Goal: Task Accomplishment & Management: Manage account settings

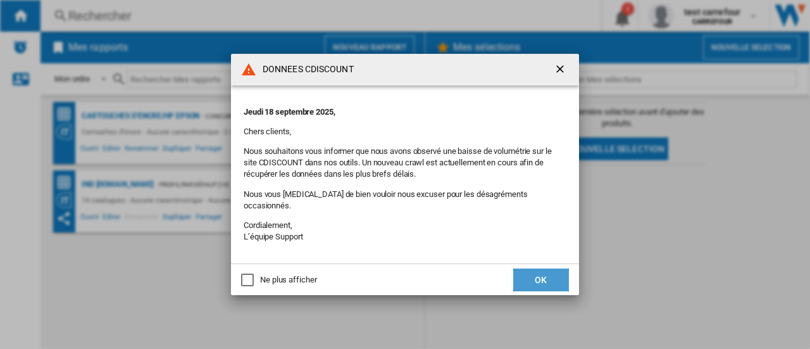
click at [536, 271] on button "OK" at bounding box center [541, 279] width 56 height 23
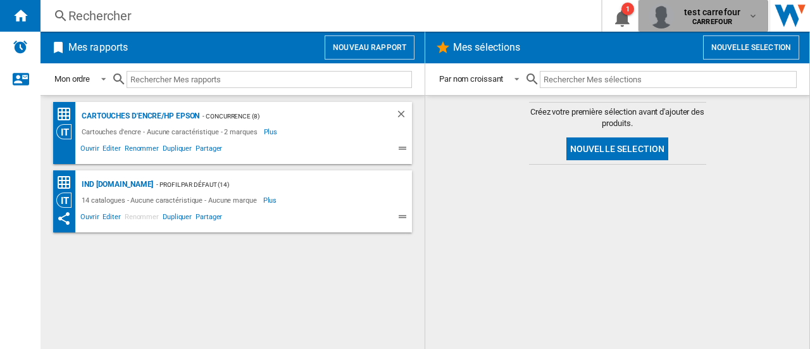
click at [730, 15] on span "test carrefour" at bounding box center [712, 12] width 56 height 13
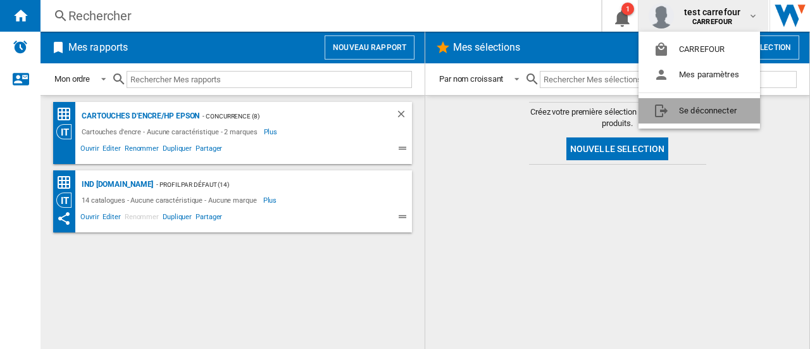
click at [690, 107] on button "Se déconnecter" at bounding box center [698, 110] width 121 height 25
